Goal: Task Accomplishment & Management: Complete application form

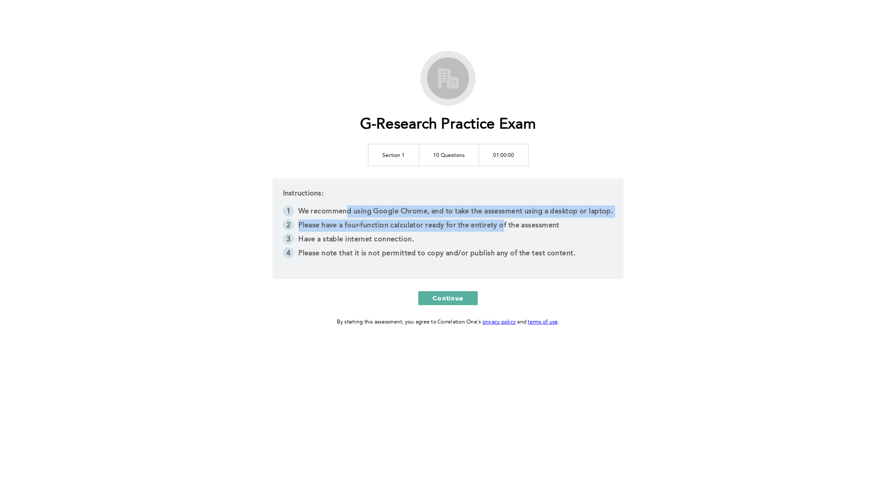
drag, startPoint x: 349, startPoint y: 209, endPoint x: 503, endPoint y: 226, distance: 155.3
click at [503, 226] on ol "We recommend using Google Chrome, and to take the assessment using a desktop or…" at bounding box center [448, 234] width 330 height 56
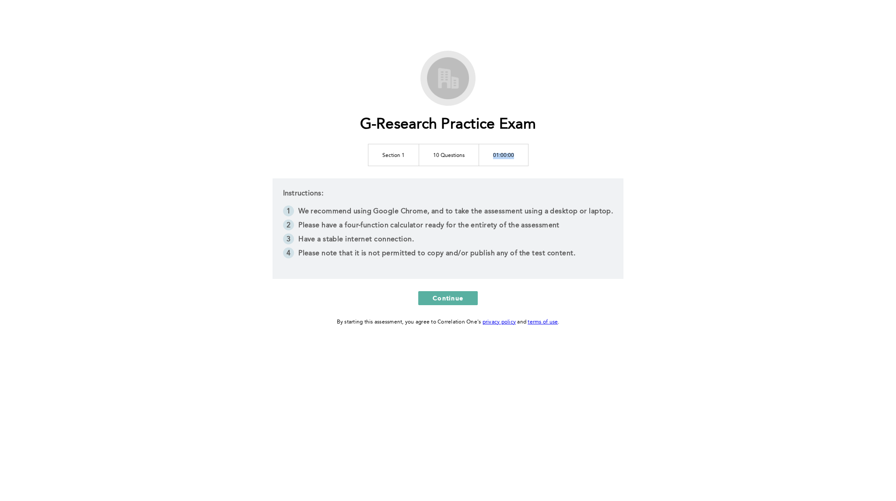
drag, startPoint x: 493, startPoint y: 156, endPoint x: 524, endPoint y: 156, distance: 31.1
click at [524, 156] on td "01:00:00" at bounding box center [502, 155] width 49 height 22
click at [580, 150] on div "G-Research Practice Exam Section 1 10 Questions 01:00:00 Instructions: We recom…" at bounding box center [448, 189] width 448 height 276
drag, startPoint x: 456, startPoint y: 119, endPoint x: 618, endPoint y: 119, distance: 161.4
click at [618, 119] on div "G-Research Practice Exam Section 1 10 Questions 01:00:00 Instructions: We recom…" at bounding box center [448, 189] width 448 height 276
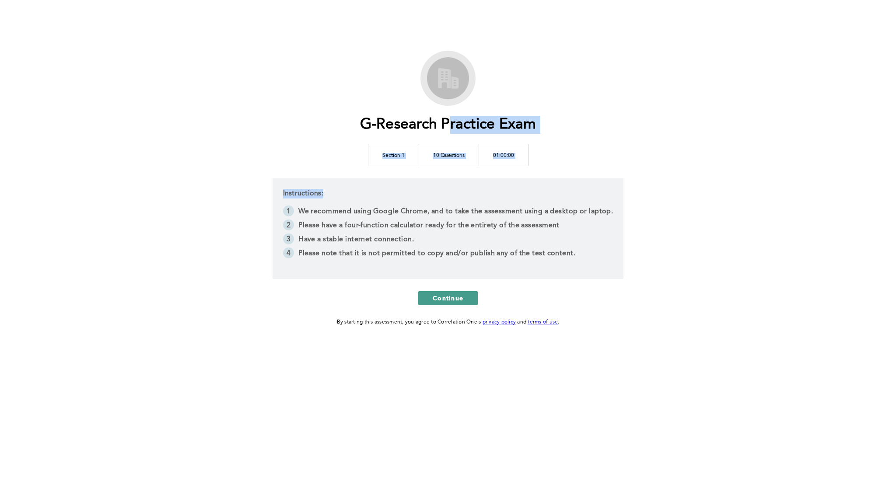
click at [431, 300] on button "Continue" at bounding box center [447, 298] width 59 height 14
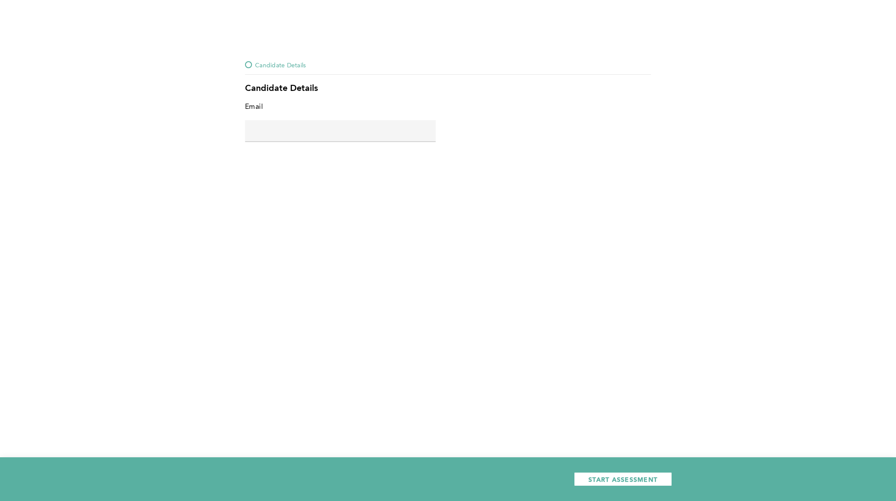
click at [248, 66] on div at bounding box center [248, 64] width 7 height 7
click at [268, 135] on input "text" at bounding box center [340, 130] width 191 height 21
